Goal: Task Accomplishment & Management: Complete application form

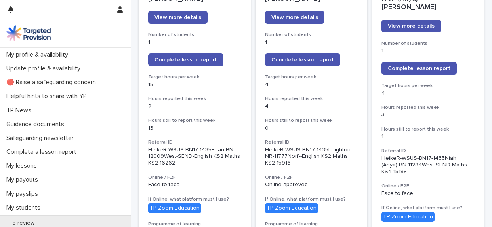
scroll to position [127, 0]
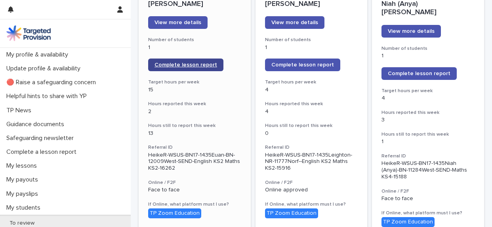
click at [204, 65] on span "Complete lesson report" at bounding box center [185, 65] width 63 height 6
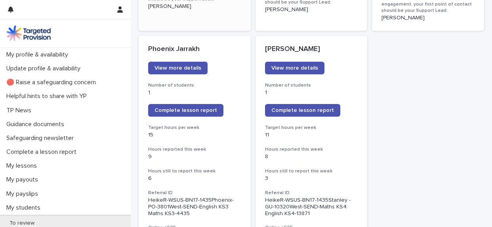
scroll to position [656, 0]
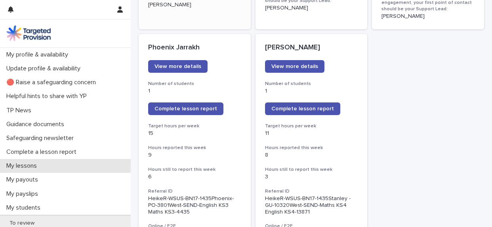
click at [46, 164] on div "My lessons" at bounding box center [65, 166] width 131 height 14
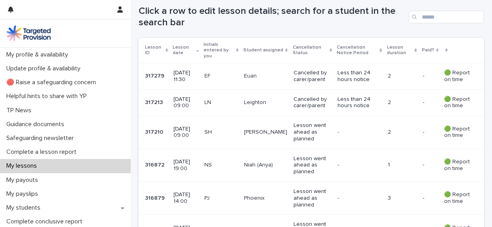
scroll to position [154, 0]
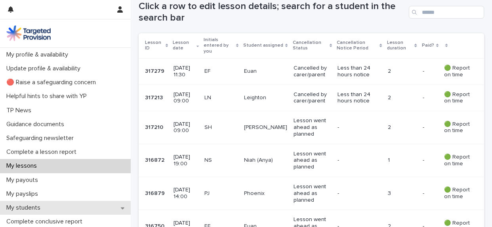
click at [28, 207] on p "My students" at bounding box center [25, 208] width 44 height 8
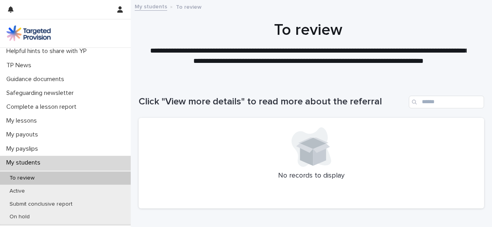
scroll to position [51, 0]
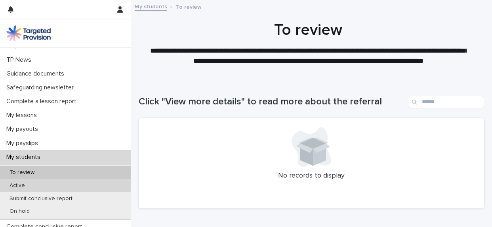
click at [32, 185] on div "Active" at bounding box center [65, 185] width 131 height 13
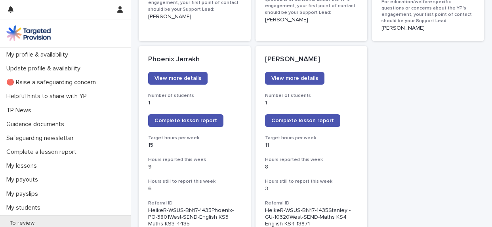
scroll to position [647, 0]
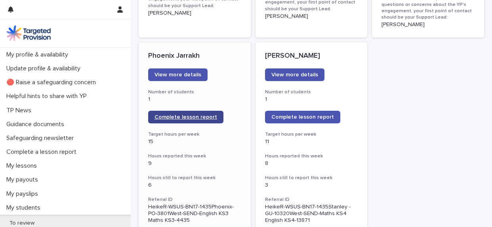
click at [210, 114] on span "Complete lesson report" at bounding box center [185, 117] width 63 height 6
